Goal: Task Accomplishment & Management: Complete application form

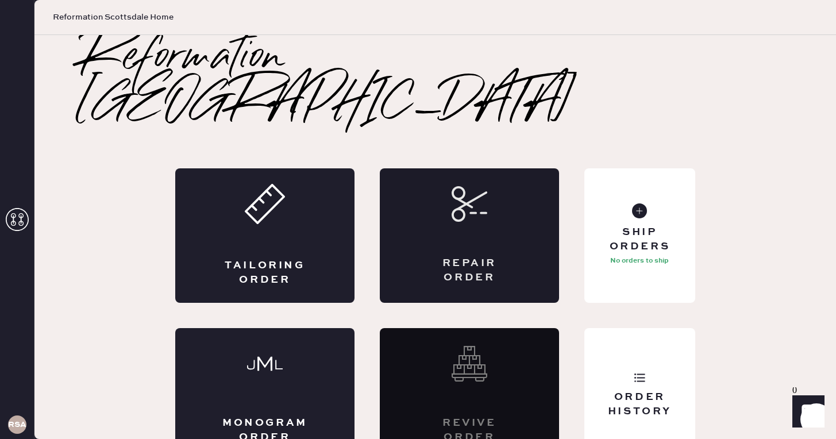
click at [457, 186] on icon at bounding box center [469, 204] width 36 height 36
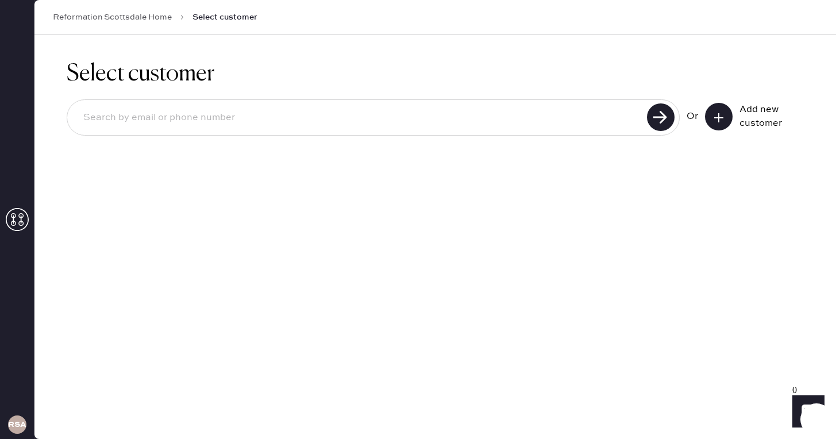
click at [399, 119] on input at bounding box center [358, 118] width 569 height 26
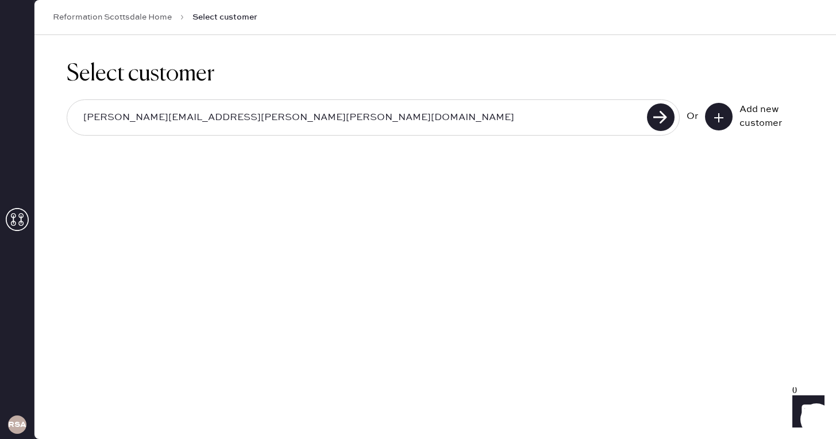
type input "[PERSON_NAME][EMAIL_ADDRESS][PERSON_NAME][PERSON_NAME][DOMAIN_NAME]"
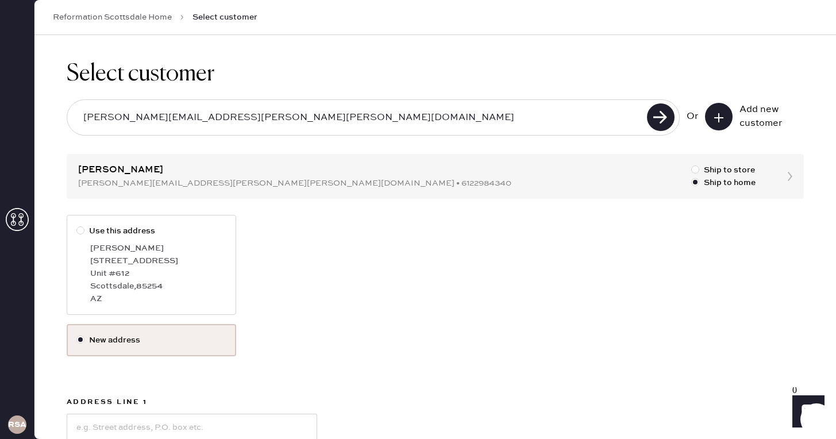
scroll to position [136, 0]
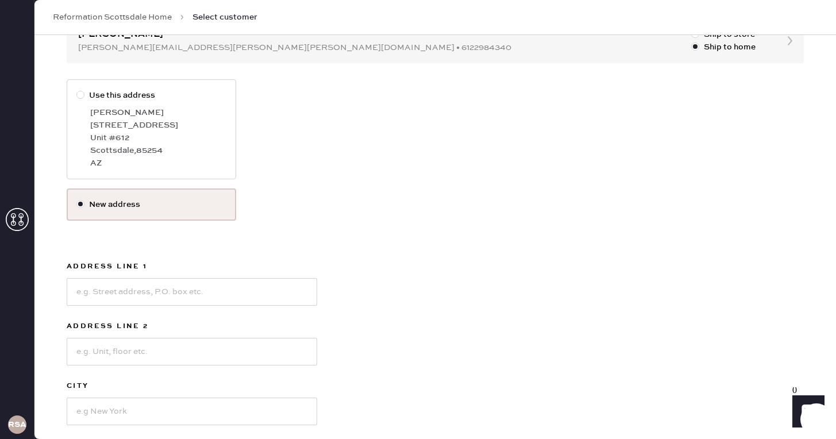
click at [151, 167] on div "AZ" at bounding box center [158, 163] width 136 height 13
click at [77, 90] on input "Use this address" at bounding box center [76, 89] width 1 height 1
radio input "true"
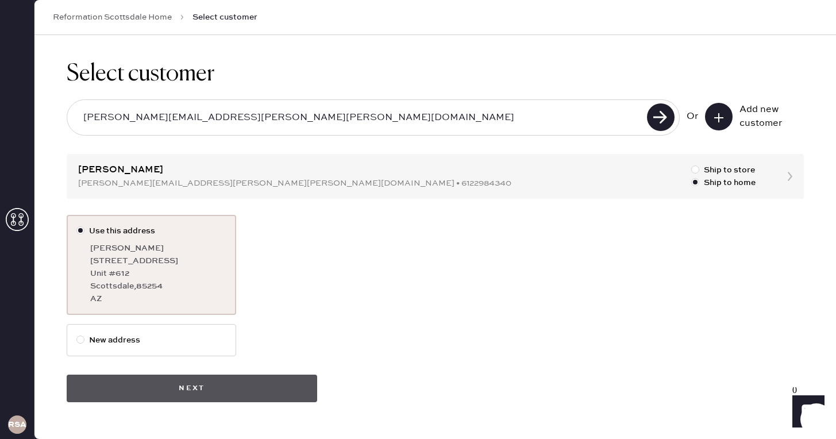
click at [221, 390] on button "Next" at bounding box center [192, 388] width 250 height 28
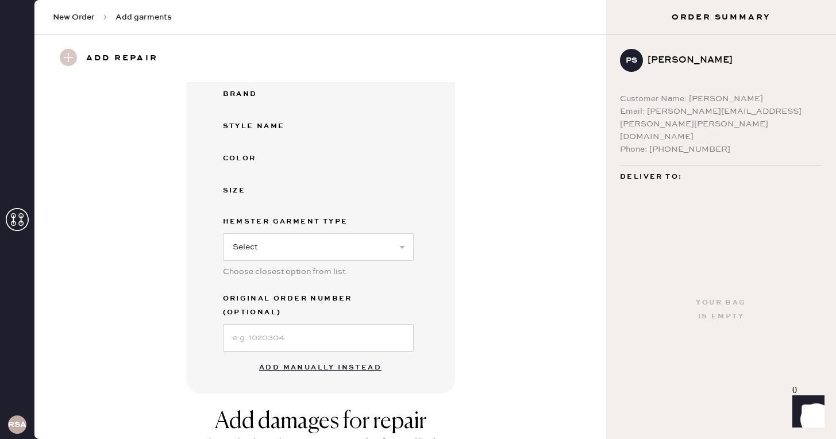
click at [285, 359] on button "Add manually instead" at bounding box center [320, 367] width 136 height 23
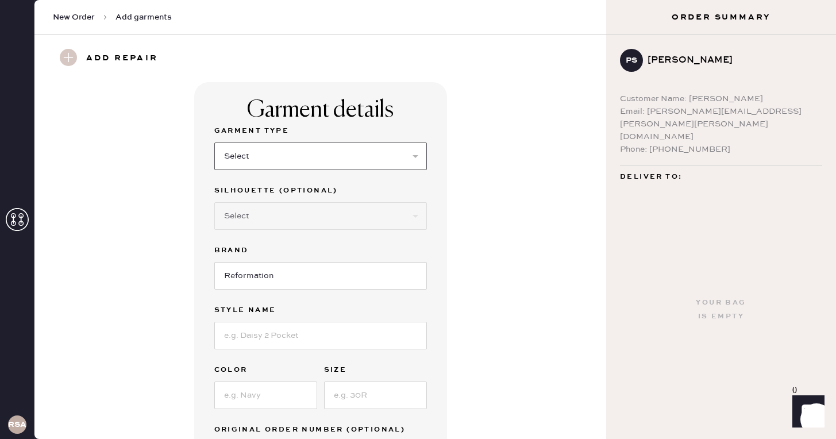
click at [295, 158] on select "Select Basic Skirt Jeans Leggings Pants Shorts Basic Sleeved Dress Basic Sleeve…" at bounding box center [320, 156] width 212 height 28
select select "15"
click at [214, 142] on select "Select Basic Skirt Jeans Leggings Pants Shorts Basic Sleeved Dress Basic Sleeve…" at bounding box center [320, 156] width 212 height 28
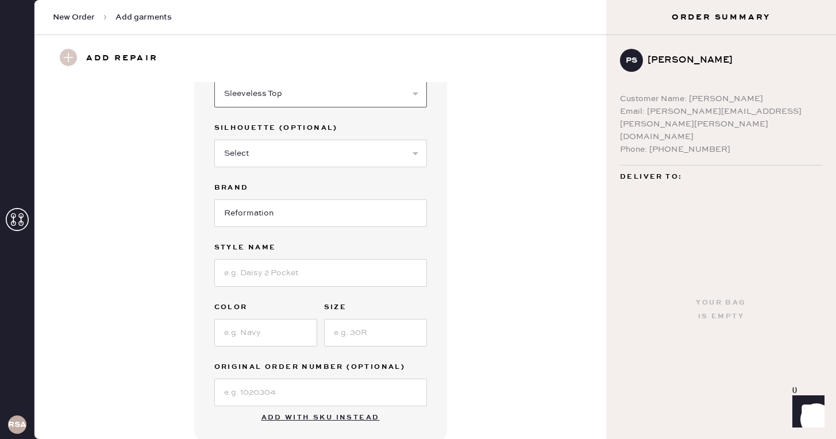
scroll to position [65, 0]
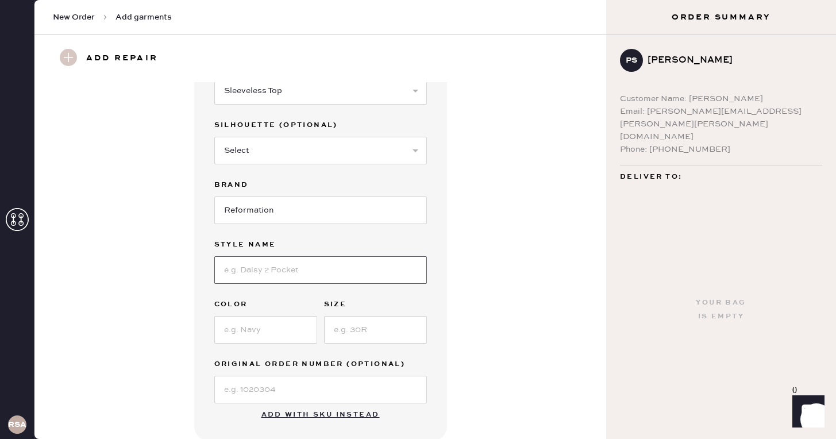
click at [288, 257] on input at bounding box center [320, 270] width 212 height 28
type input "[PERSON_NAME] Linen Top"
click at [255, 324] on input at bounding box center [265, 330] width 103 height 28
type input "Ritz Dot"
click at [358, 328] on input at bounding box center [375, 330] width 103 height 28
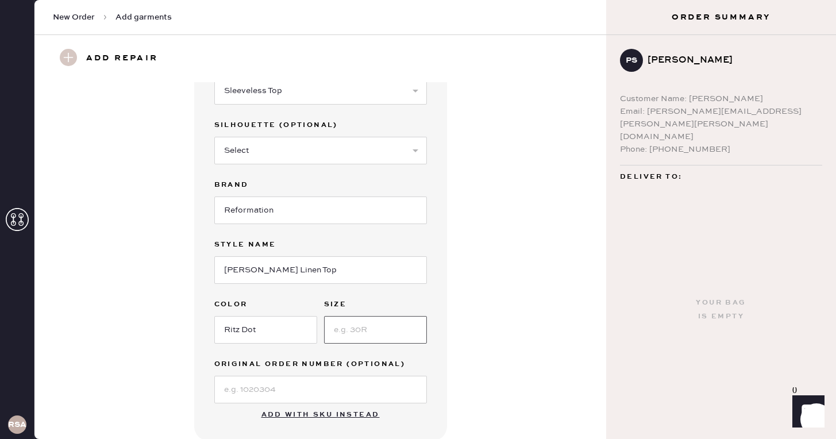
type input "5"
type input "6"
click at [318, 390] on input at bounding box center [320, 390] width 212 height 28
click at [453, 359] on div "Garment details Garment Type Select Basic Skirt Jeans Leggings Pants Shorts Bas…" at bounding box center [320, 229] width 530 height 424
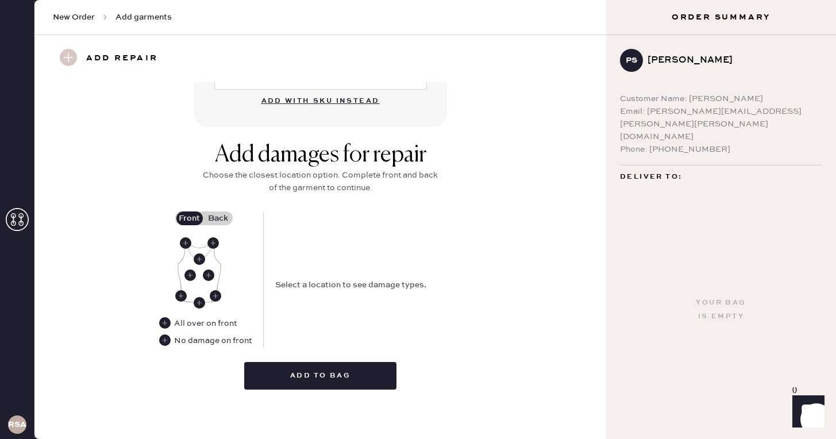
scroll to position [380, 0]
click at [217, 219] on label "Back" at bounding box center [218, 218] width 29 height 14
click at [218, 218] on input "Back" at bounding box center [218, 218] width 0 height 0
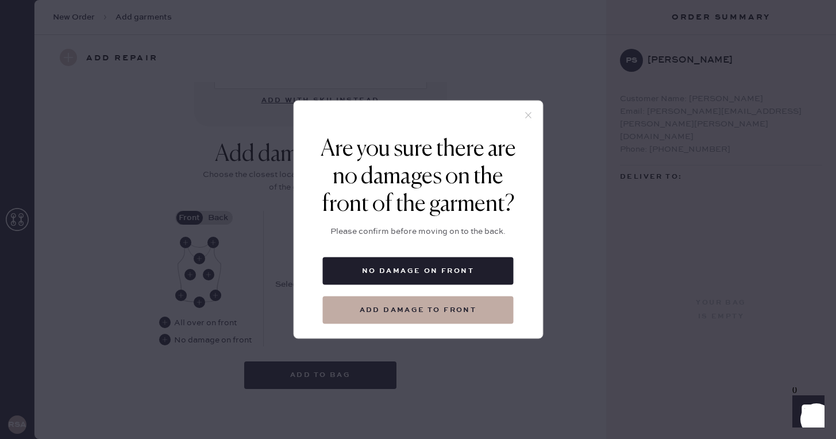
click at [528, 117] on icon at bounding box center [528, 115] width 10 height 10
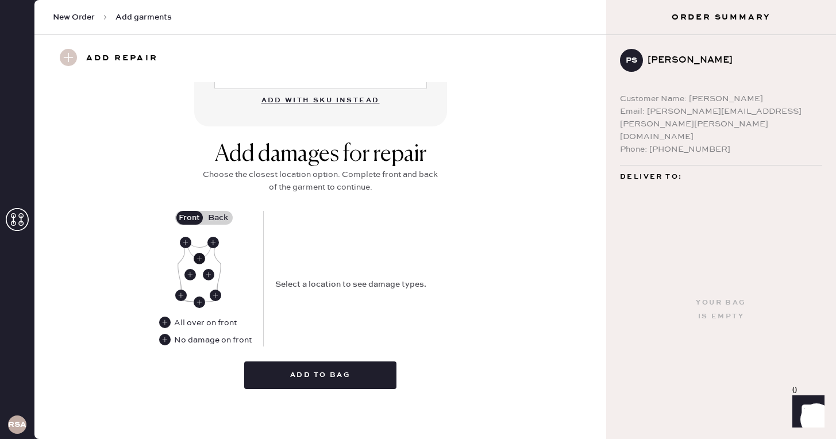
click at [200, 261] on use at bounding box center [199, 258] width 11 height 11
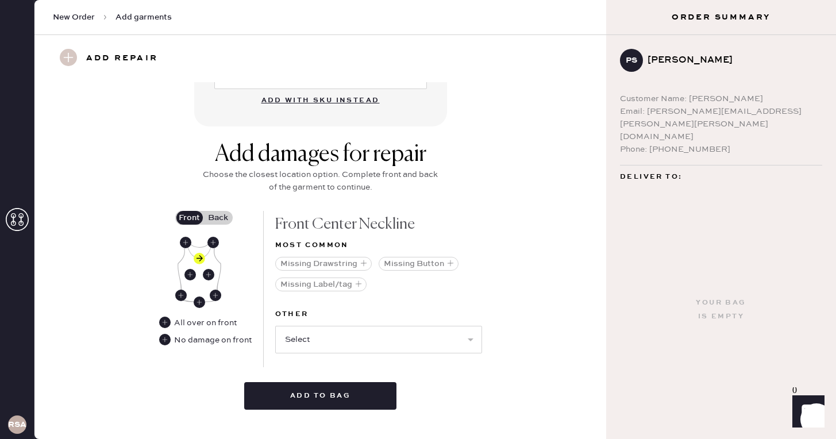
scroll to position [400, 0]
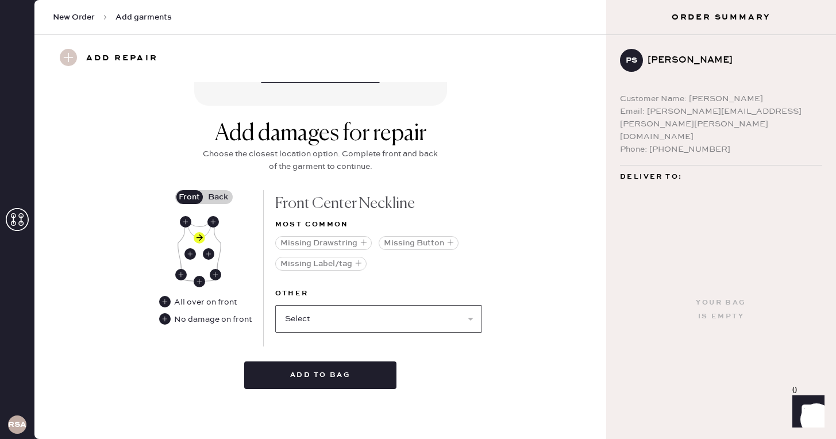
click at [380, 314] on select "Select Broken / Ripped Hem Broken Beads Broken Belt Loop Broken Button Broken C…" at bounding box center [378, 319] width 207 height 28
select select "1913"
click at [275, 305] on select "Select Broken / Ripped Hem Broken Beads Broken Belt Loop Broken Button Broken C…" at bounding box center [378, 319] width 207 height 28
select select
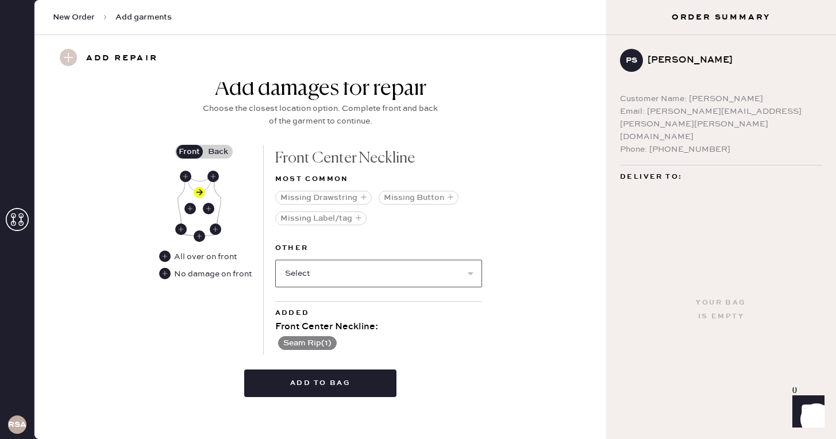
scroll to position [446, 0]
click at [221, 155] on label "Back" at bounding box center [218, 151] width 29 height 14
click at [218, 151] on input "Back" at bounding box center [218, 151] width 0 height 0
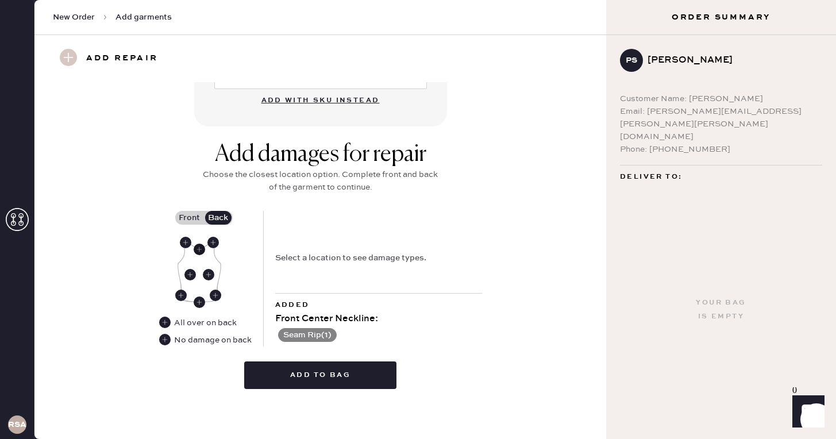
click at [202, 250] on use at bounding box center [199, 248] width 11 height 11
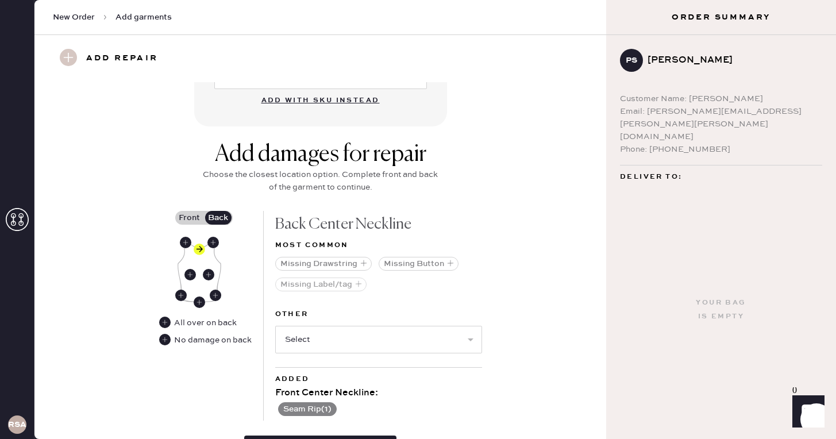
scroll to position [454, 0]
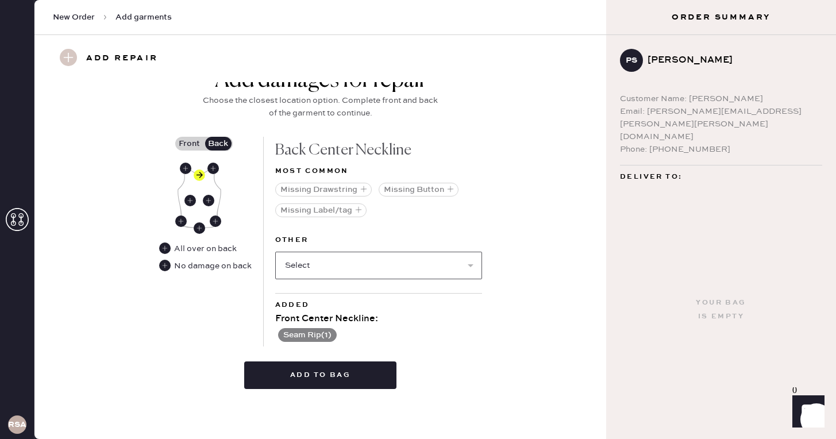
click at [320, 264] on select "Select Broken / Ripped Hem Broken Beads Broken Belt Loop Broken Button Broken C…" at bounding box center [378, 266] width 207 height 28
select select "1913"
click at [275, 252] on select "Select Broken / Ripped Hem Broken Beads Broken Belt Loop Broken Button Broken C…" at bounding box center [378, 266] width 207 height 28
select select
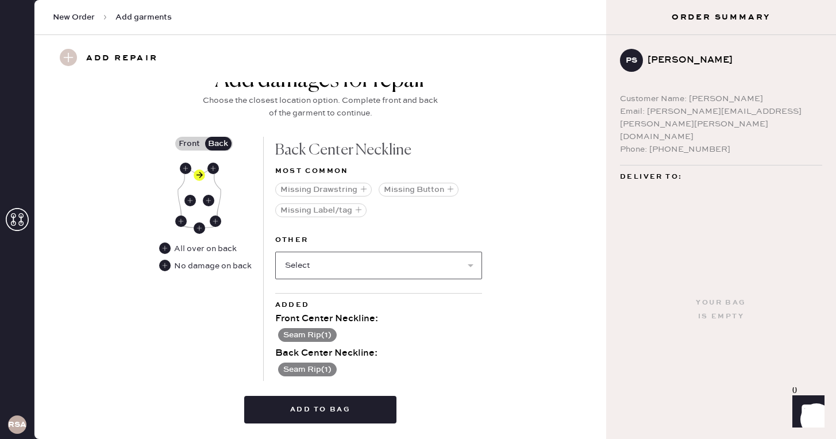
scroll to position [488, 0]
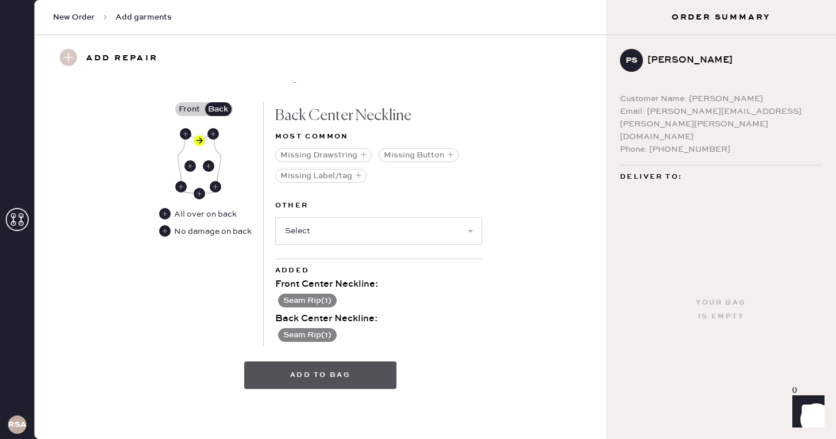
click at [383, 363] on button "Add to bag" at bounding box center [320, 375] width 152 height 28
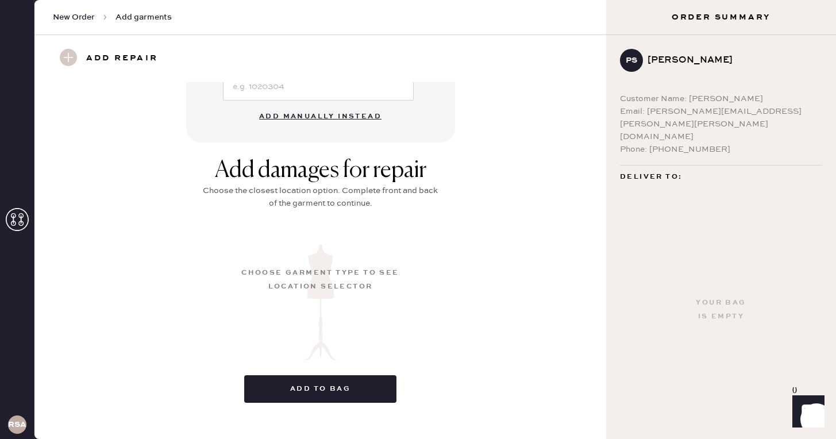
scroll to position [126, 0]
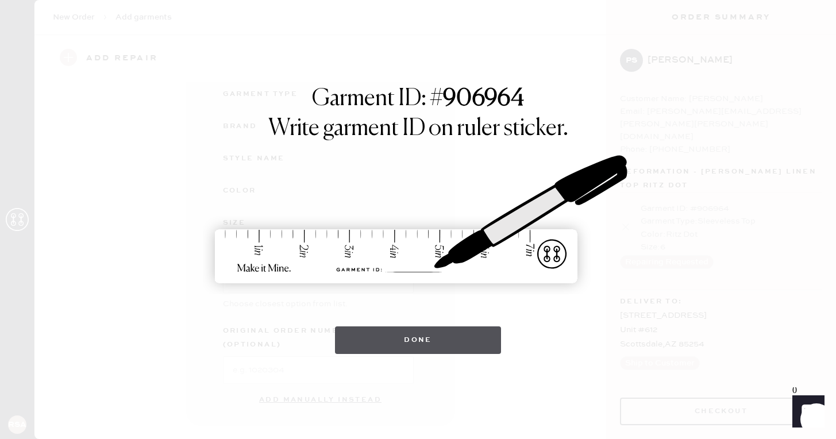
click at [400, 328] on button "Done" at bounding box center [418, 340] width 166 height 28
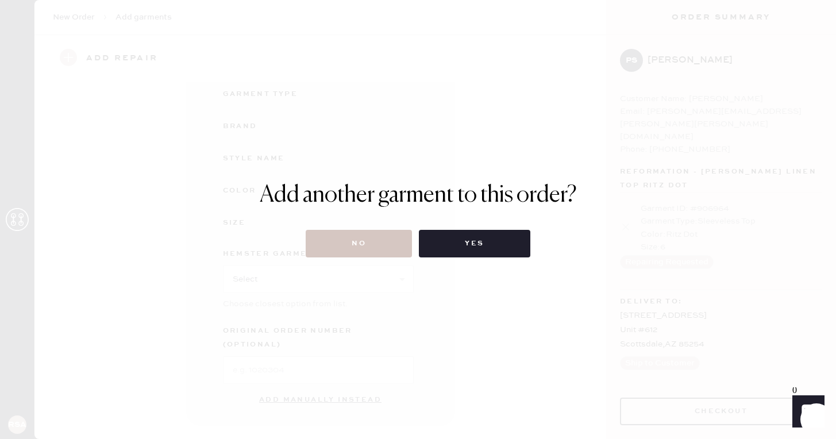
click at [350, 228] on div "Add another garment to this order? No Yes" at bounding box center [418, 219] width 317 height 76
click at [357, 245] on button "No" at bounding box center [358, 244] width 106 height 28
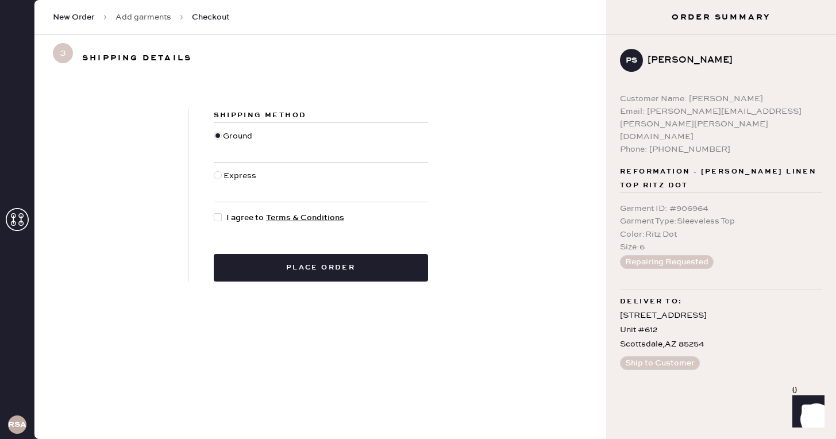
click at [218, 218] on div at bounding box center [218, 217] width 8 height 8
click at [214, 212] on input "I agree to Terms & Conditions" at bounding box center [214, 211] width 1 height 1
checkbox input "true"
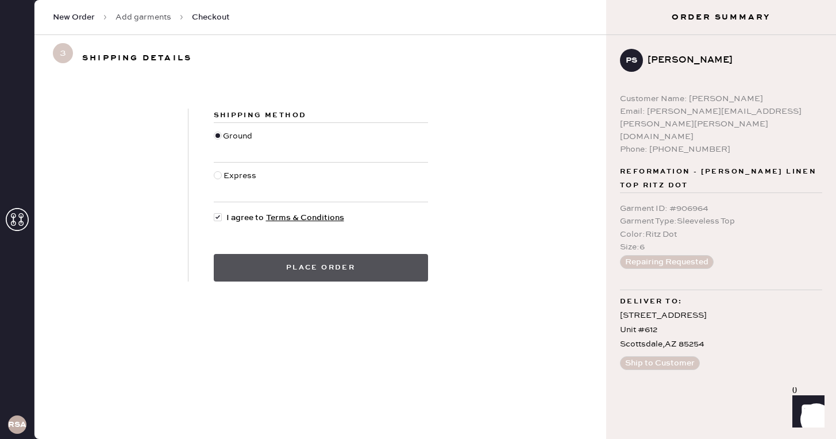
click at [401, 273] on button "Place order" at bounding box center [321, 268] width 214 height 28
